Goal: Task Accomplishment & Management: Use online tool/utility

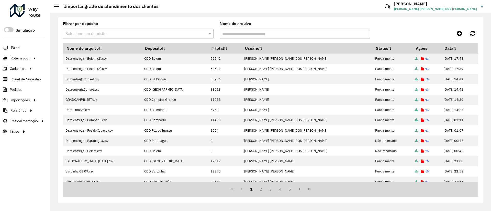
scroll to position [77, 0]
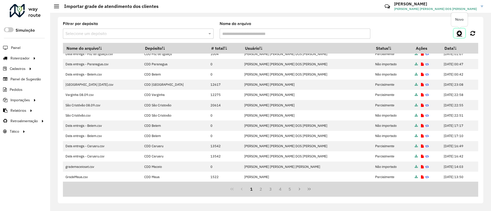
click at [459, 34] on icon at bounding box center [459, 33] width 5 height 6
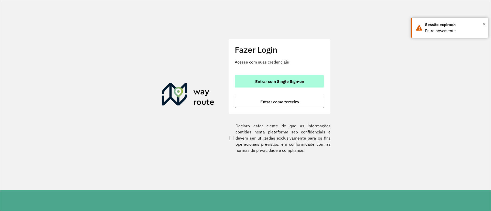
click at [264, 80] on span "Entrar com Single Sign-on" at bounding box center [279, 82] width 49 height 4
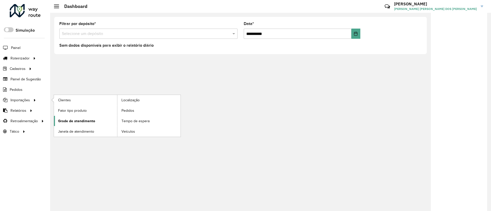
click at [75, 122] on span "Grade de atendimento" at bounding box center [76, 121] width 37 height 5
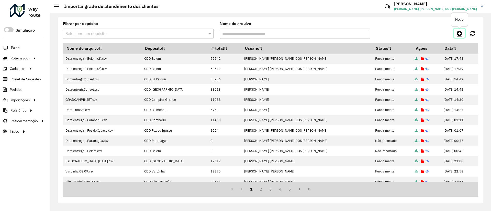
click at [460, 33] on icon at bounding box center [459, 33] width 5 height 6
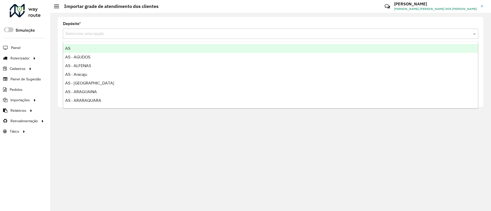
click at [114, 32] on input "text" at bounding box center [265, 34] width 400 height 6
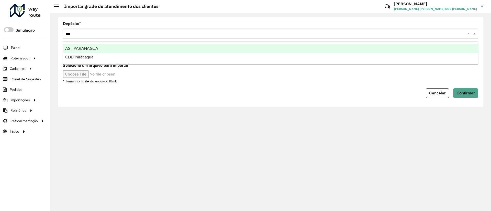
type input "****"
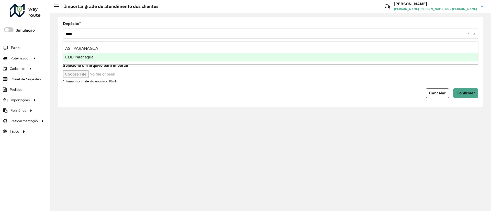
click at [107, 58] on div "CDD Paranagua" at bounding box center [270, 57] width 415 height 9
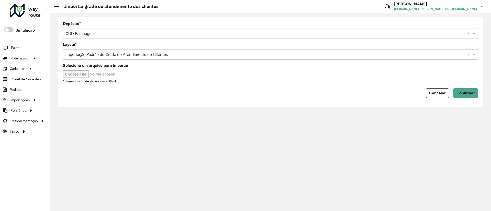
click at [83, 75] on input "Selecione um arquivo para importar" at bounding box center [106, 75] width 87 height 8
type input "**********"
click at [469, 93] on span "Confirmar" at bounding box center [465, 93] width 18 height 4
